Goal: Transaction & Acquisition: Purchase product/service

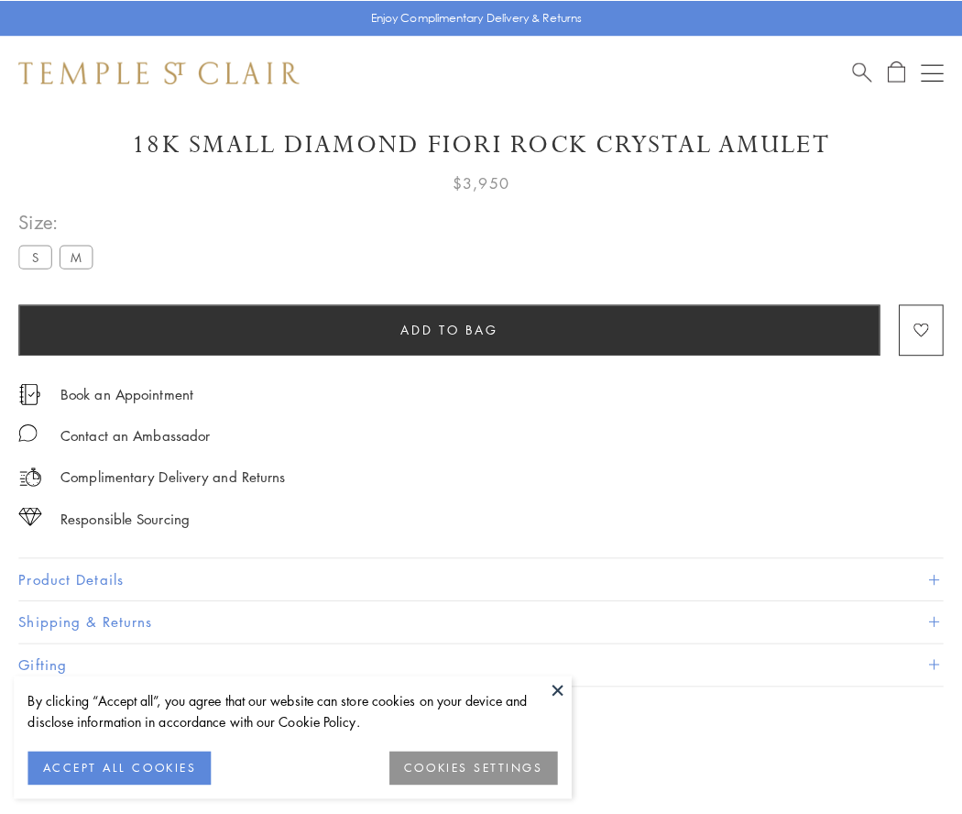
scroll to position [95, 0]
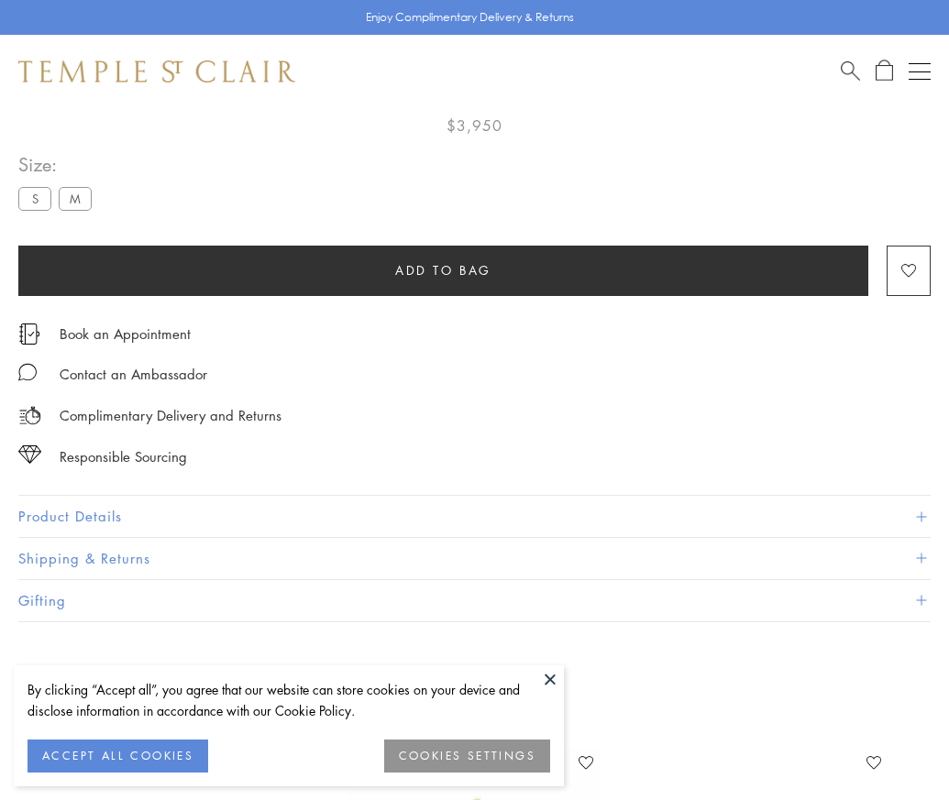
click at [443, 269] on span "Add to bag" at bounding box center [443, 270] width 96 height 20
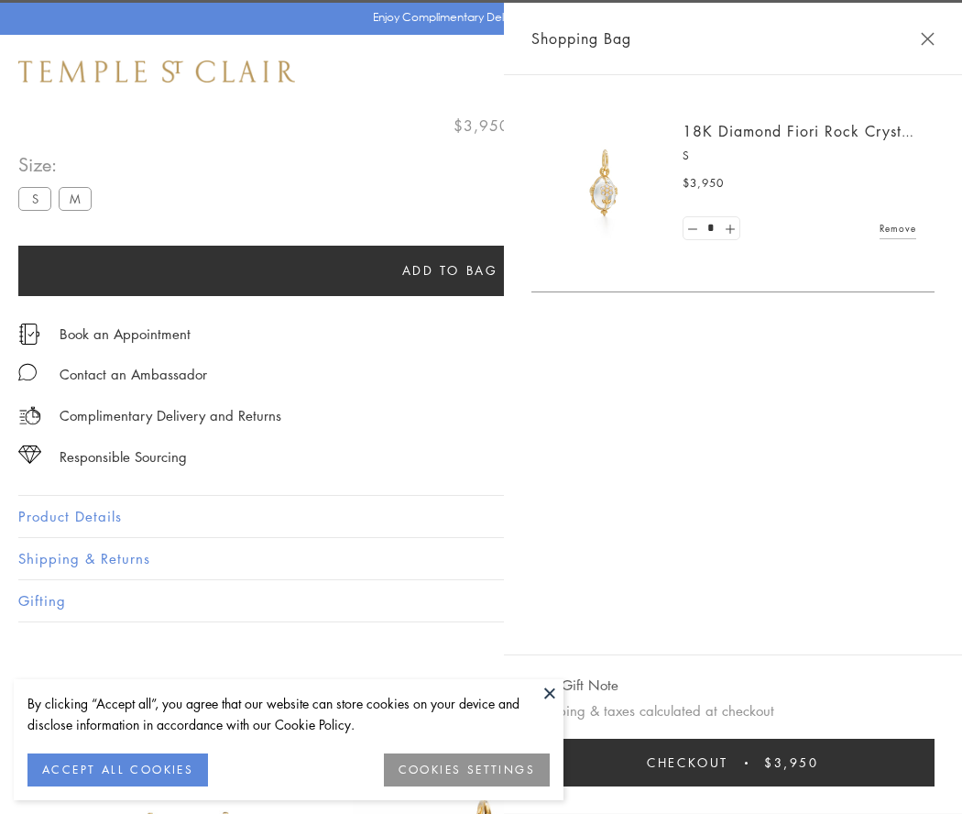
click at [734, 763] on button "Checkout $3,950" at bounding box center [733, 763] width 403 height 48
